Goal: Information Seeking & Learning: Learn about a topic

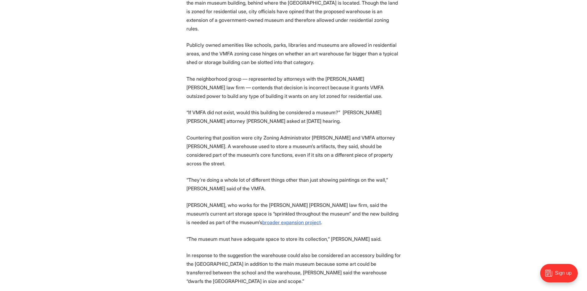
scroll to position [524, 0]
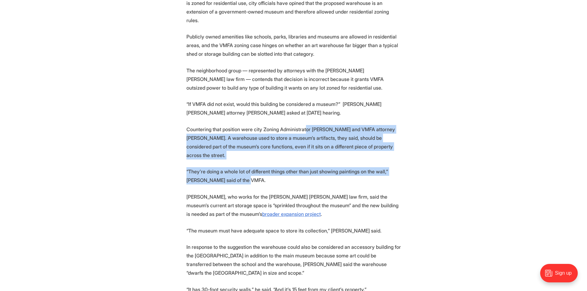
drag, startPoint x: 302, startPoint y: 174, endPoint x: 301, endPoint y: 115, distance: 59.2
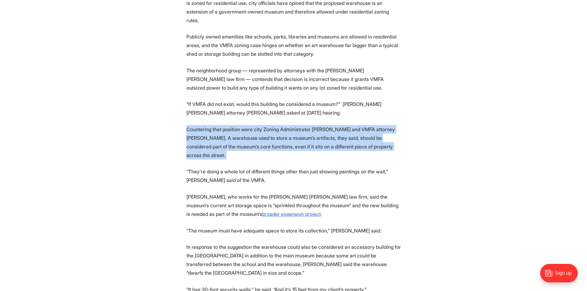
click at [301, 145] on p "Countering that position were city Zoning Administrator [PERSON_NAME] and VMFA …" at bounding box center [293, 142] width 214 height 35
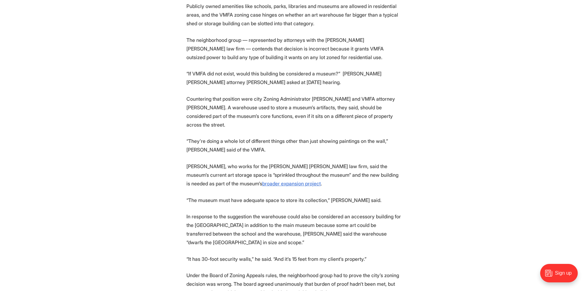
scroll to position [573, 0]
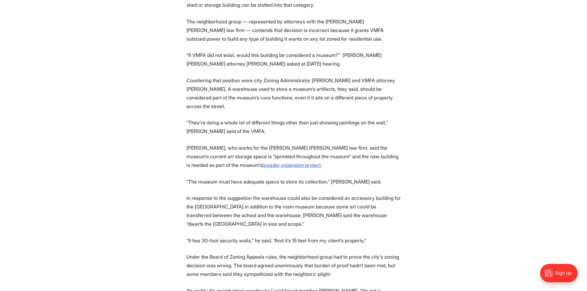
drag, startPoint x: 301, startPoint y: 154, endPoint x: 301, endPoint y: 167, distance: 13.6
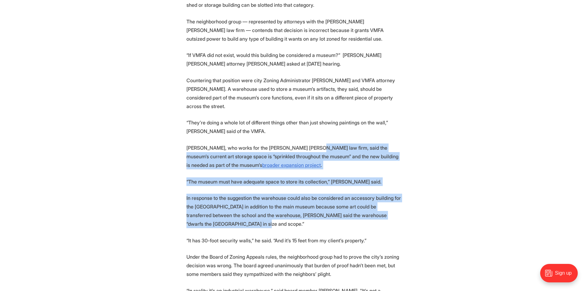
drag, startPoint x: 299, startPoint y: 218, endPoint x: 301, endPoint y: 134, distance: 83.5
click at [301, 134] on section "Richmond’s Board of Zoning Appeals voted 5-0 [DATE] to reject an effort to over…" at bounding box center [293, 249] width 587 height 1152
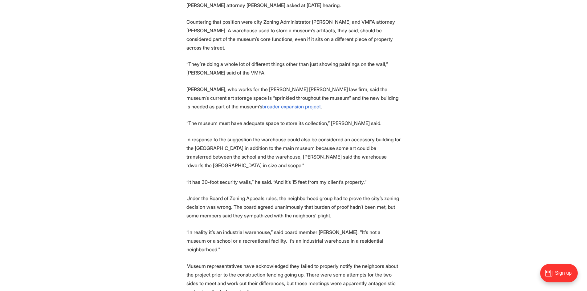
drag, startPoint x: 301, startPoint y: 152, endPoint x: 301, endPoint y: 164, distance: 12.6
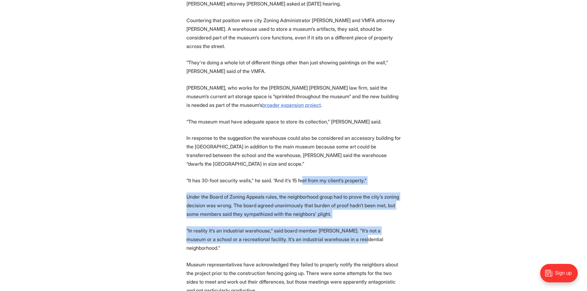
drag, startPoint x: 300, startPoint y: 179, endPoint x: 340, endPoint y: 231, distance: 66.4
click at [340, 231] on section "Richmond’s Board of Zoning Appeals voted 5-0 [DATE] to reject an effort to over…" at bounding box center [293, 189] width 587 height 1152
click at [340, 231] on p "“In reality it’s an industrial warehouse,” said board member [PERSON_NAME]. "It…" at bounding box center [293, 239] width 214 height 26
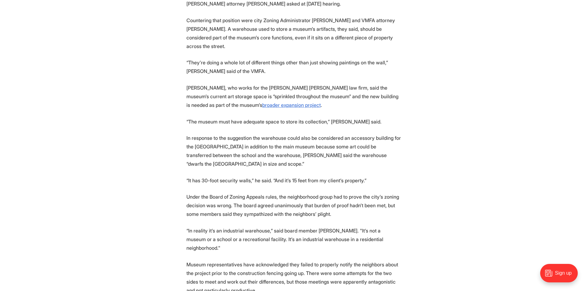
click at [346, 235] on p "“In reality it’s an industrial warehouse,” said board member [PERSON_NAME]. "It…" at bounding box center [293, 239] width 214 height 26
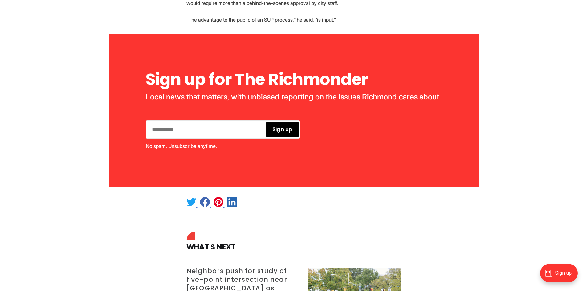
scroll to position [1249, 0]
